Goal: Navigation & Orientation: Find specific page/section

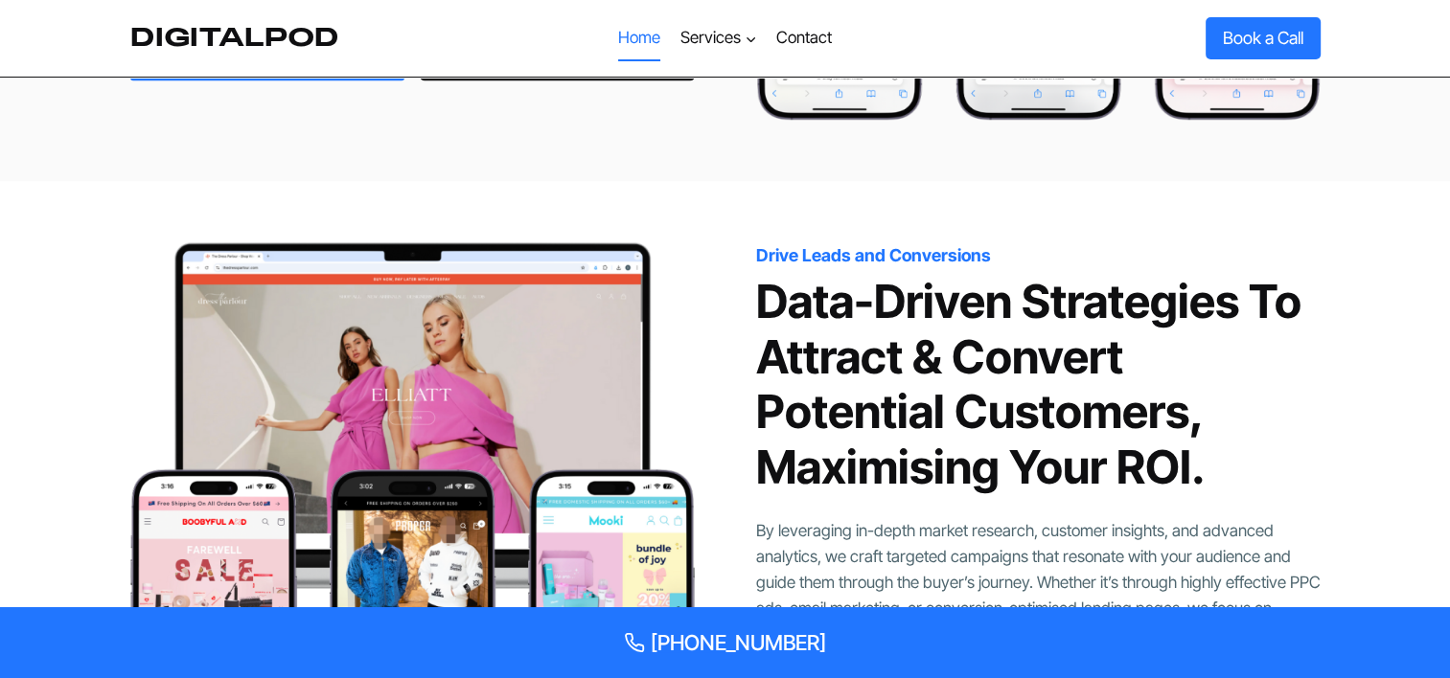
scroll to position [1846, 0]
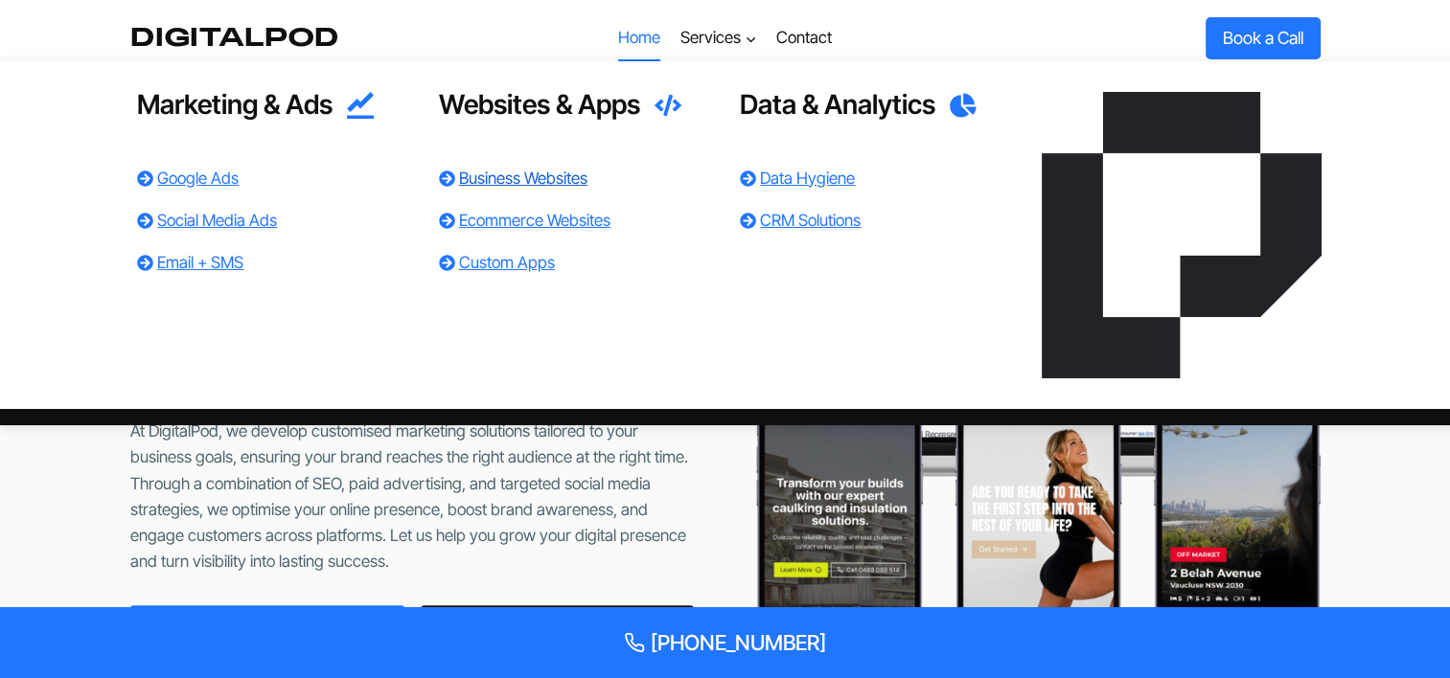
click at [574, 176] on link "Business Websites" at bounding box center [523, 178] width 128 height 19
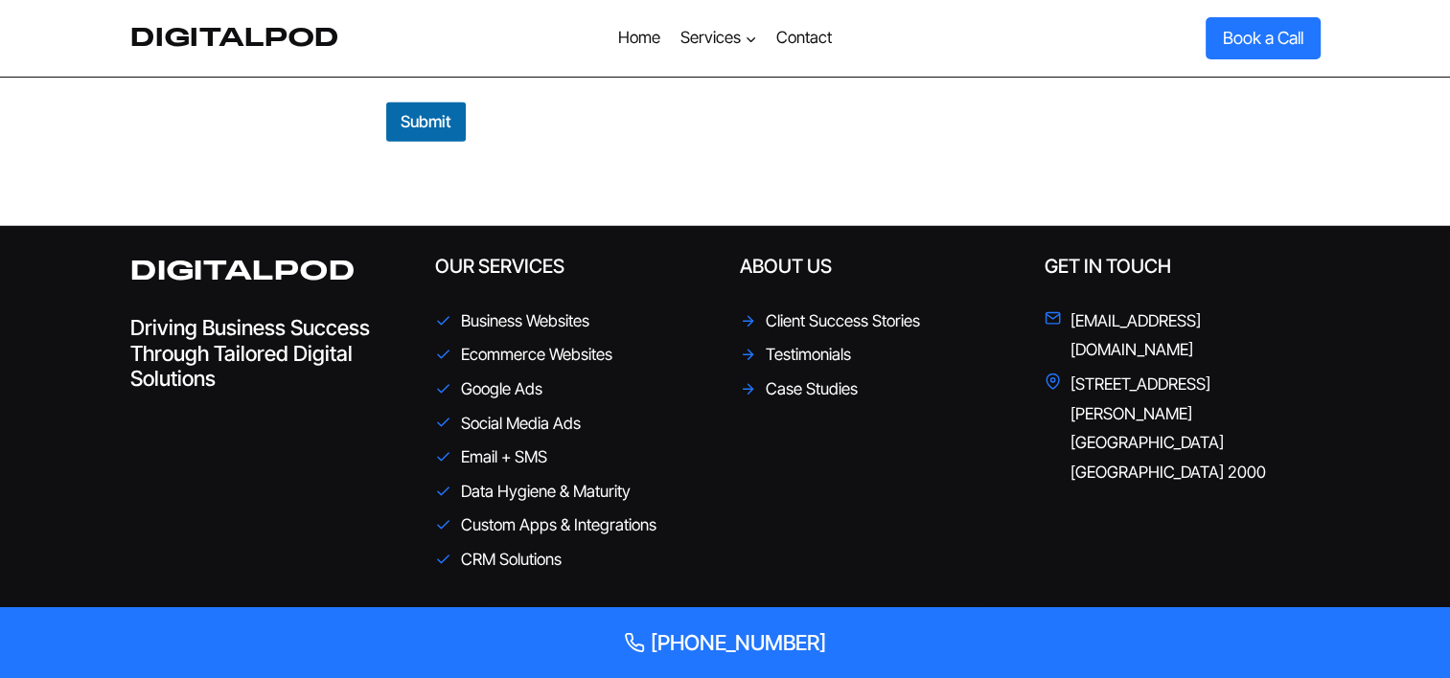
scroll to position [5014, 0]
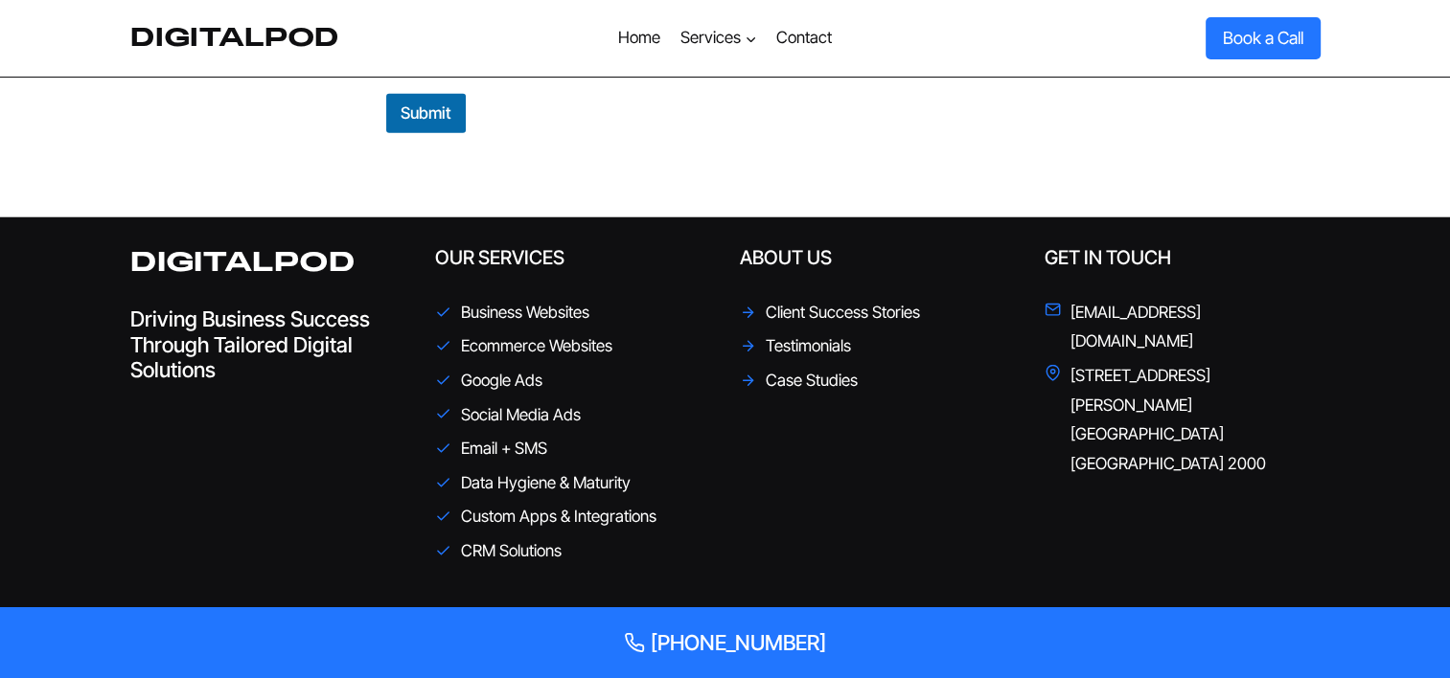
click at [747, 305] on icon at bounding box center [748, 313] width 16 height 16
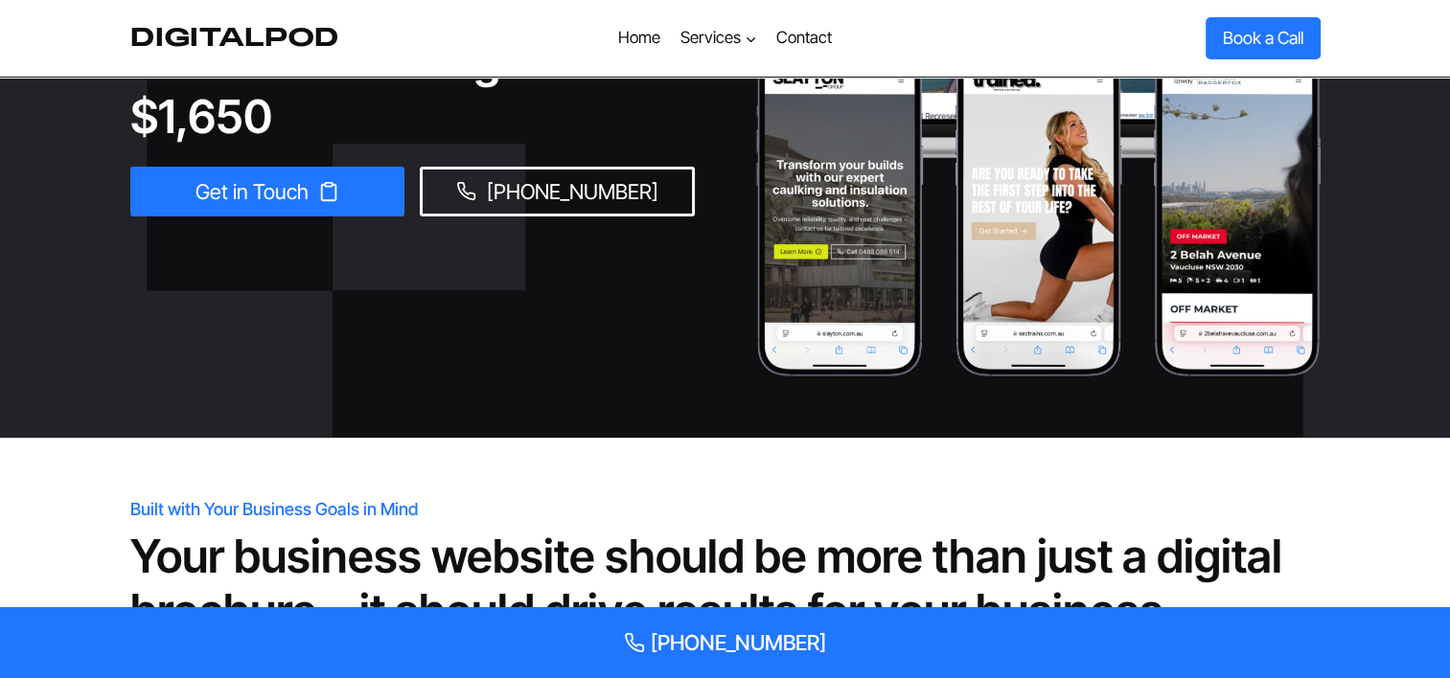
scroll to position [0, 0]
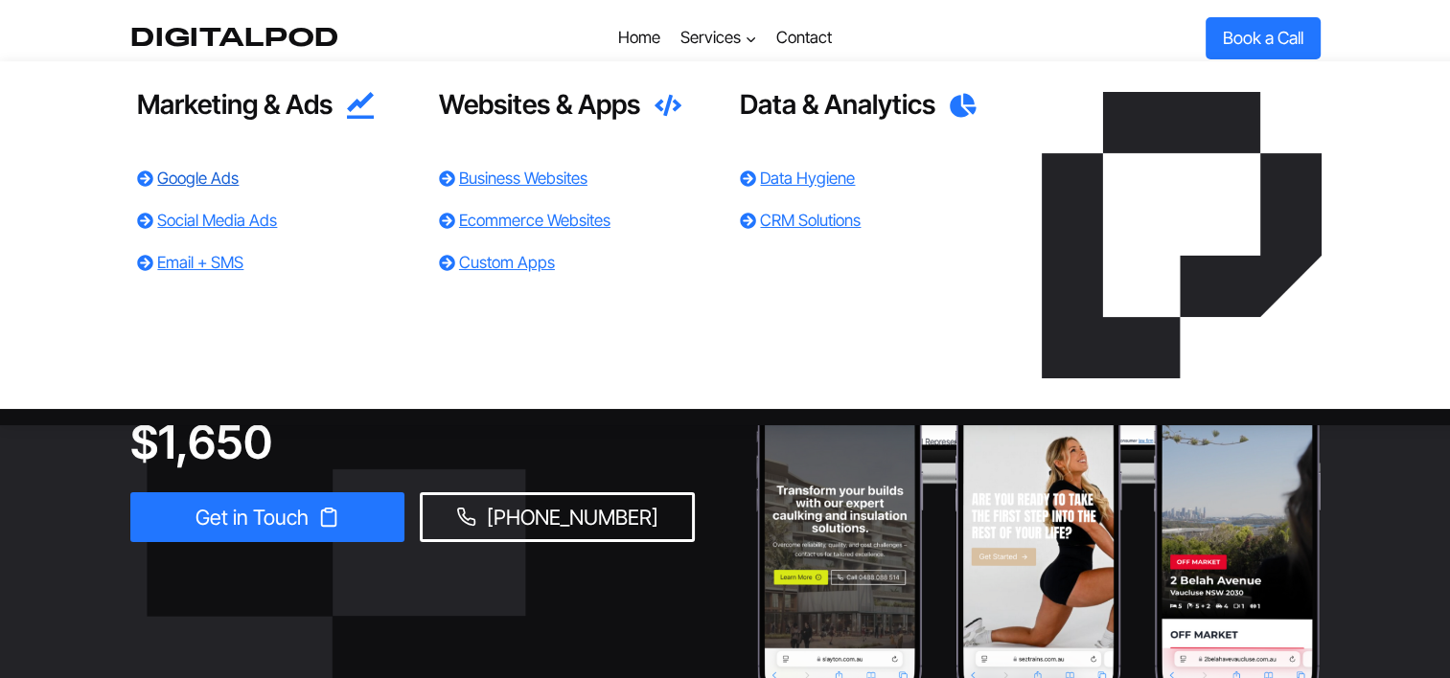
click at [182, 184] on link "Google Ads" at bounding box center [197, 178] width 81 height 19
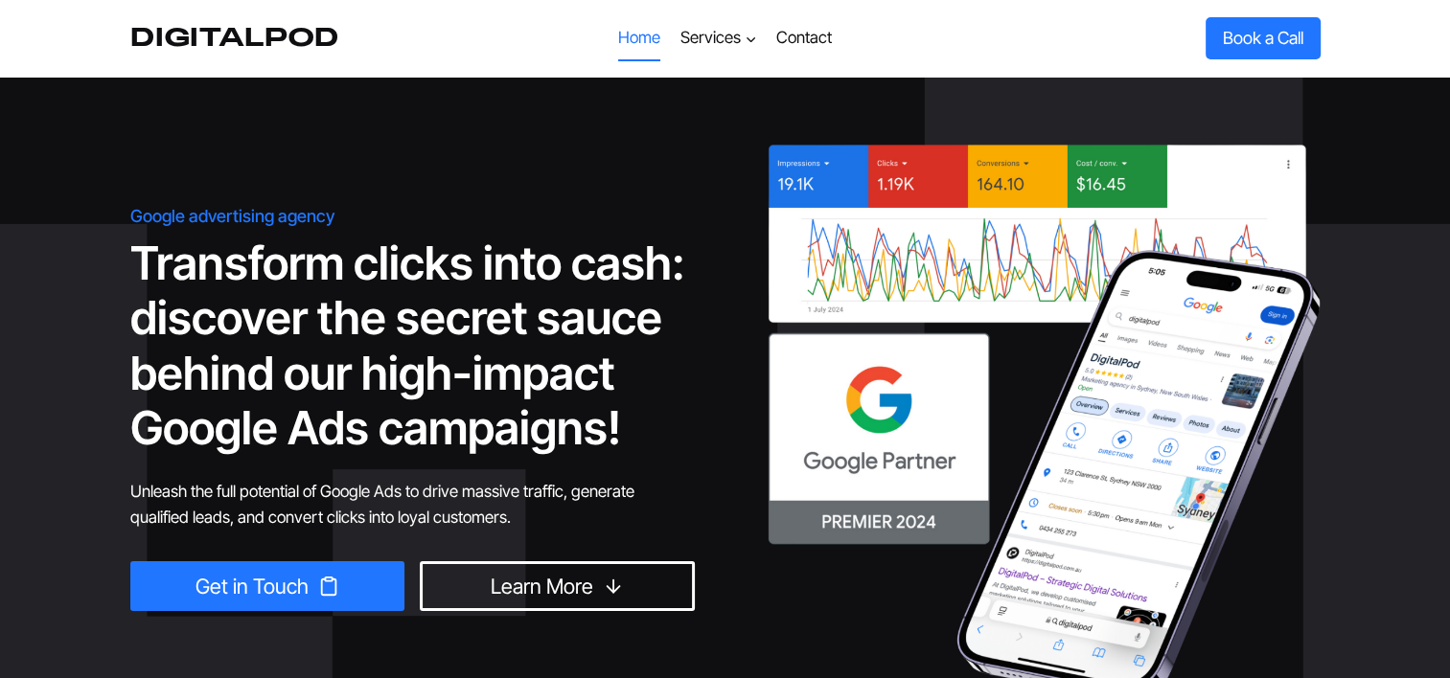
click at [646, 34] on link "Home" at bounding box center [638, 38] width 61 height 46
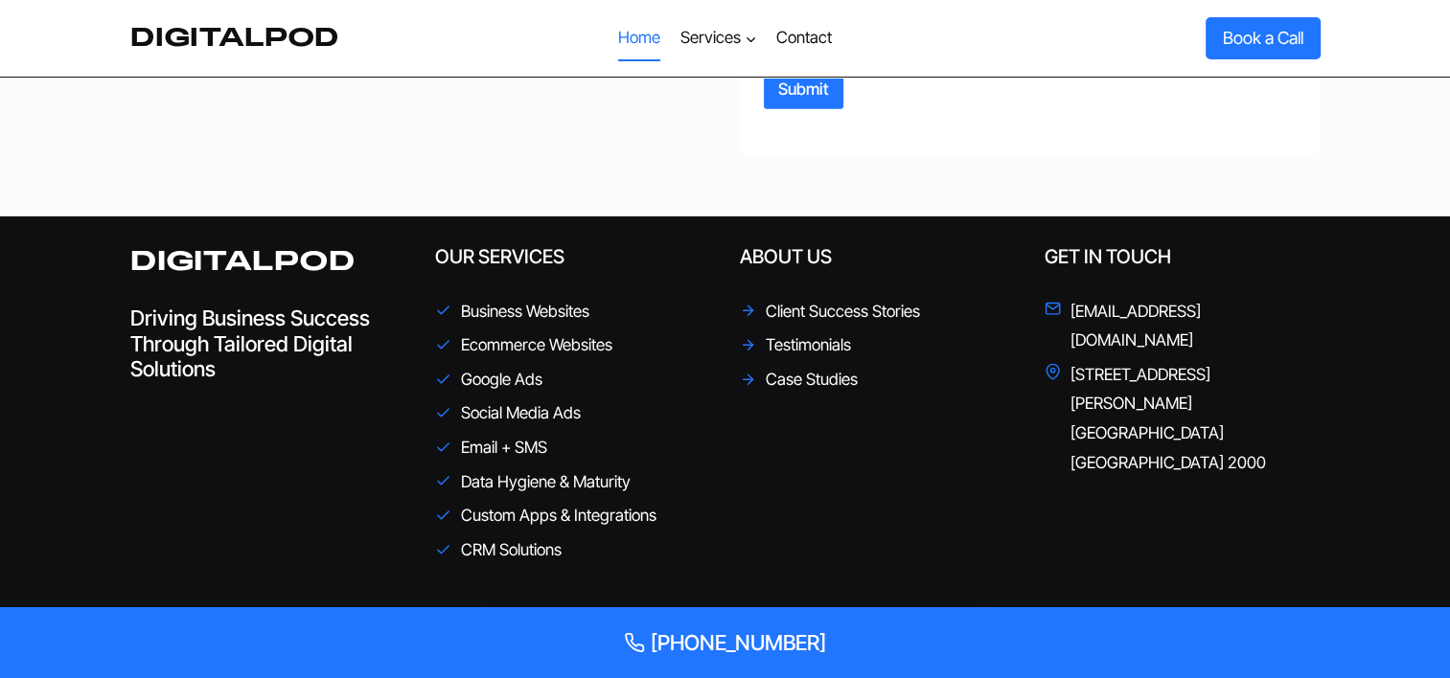
scroll to position [4625, 0]
